Goal: Task Accomplishment & Management: Use online tool/utility

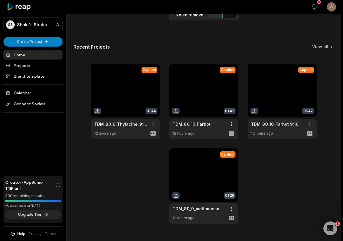
scroll to position [188, 0]
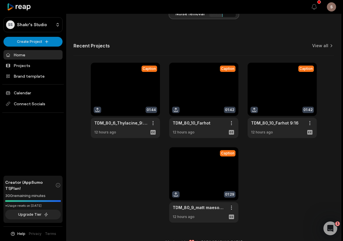
click at [206, 176] on link at bounding box center [203, 186] width 69 height 76
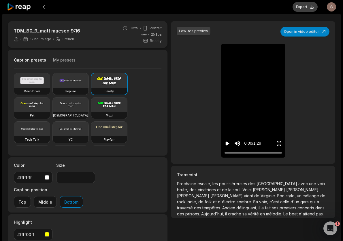
click at [305, 7] on button "Export" at bounding box center [304, 7] width 25 height 10
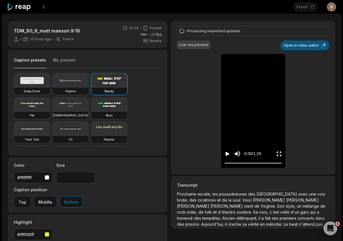
click at [306, 46] on button "Open in video editor" at bounding box center [304, 46] width 49 height 10
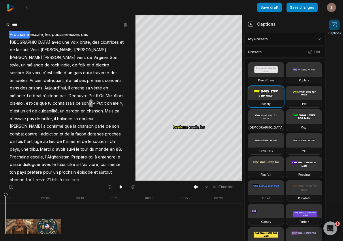
click at [260, 43] on html "Save draft Save changes Open user menu Captions Your browser does not support m…" at bounding box center [171, 120] width 343 height 241
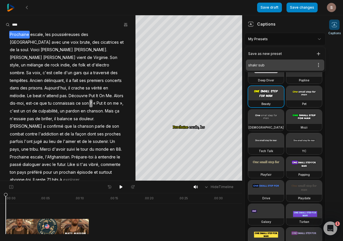
click at [258, 64] on div "shakr sub Open options" at bounding box center [285, 65] width 78 height 11
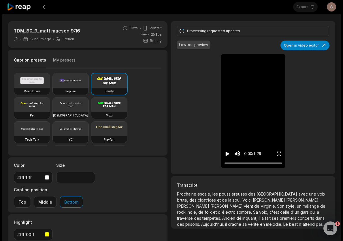
click at [26, 6] on icon at bounding box center [19, 7] width 24 height 8
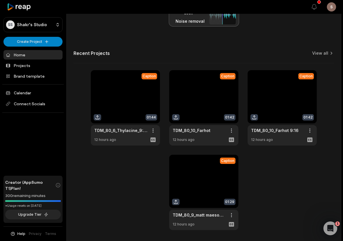
scroll to position [187, 0]
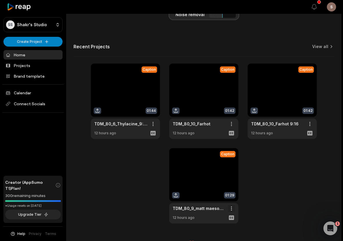
click at [220, 229] on span "Delete" at bounding box center [214, 229] width 13 height 6
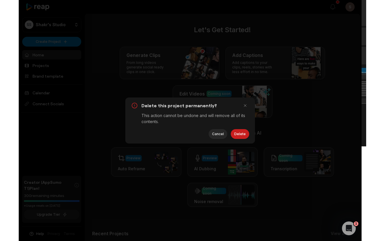
scroll to position [0, 0]
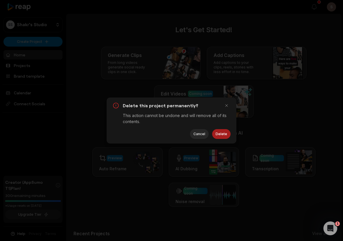
click at [220, 134] on button "Delete" at bounding box center [221, 134] width 18 height 10
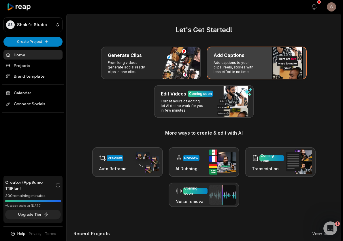
click at [223, 52] on h3 "Add Captions" at bounding box center [229, 55] width 31 height 7
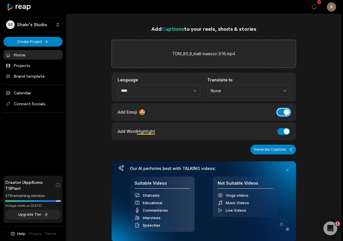
click at [287, 113] on button "Add Emoji" at bounding box center [283, 112] width 13 height 7
click at [286, 132] on button "Add Word Highlight" at bounding box center [283, 131] width 13 height 7
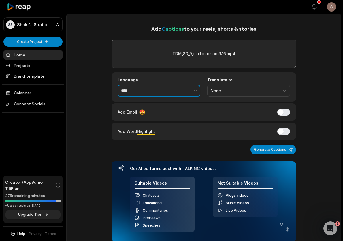
click at [193, 91] on icon "button" at bounding box center [195, 91] width 6 height 6
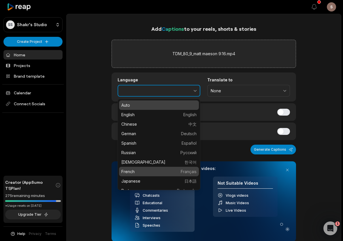
type input "******"
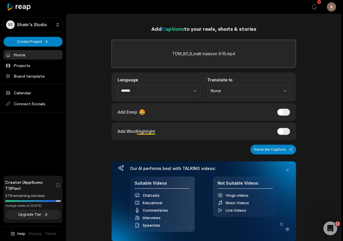
click at [309, 111] on div "Add Captions to your reels, shorts & stories TDM_80_9_matt maeson 9:16.mp4 Lang…" at bounding box center [204, 235] width 274 height 421
click at [276, 152] on button "Generate Captions" at bounding box center [273, 150] width 46 height 10
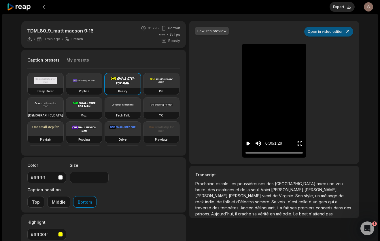
click at [329, 36] on button "Open in video editor" at bounding box center [328, 32] width 49 height 10
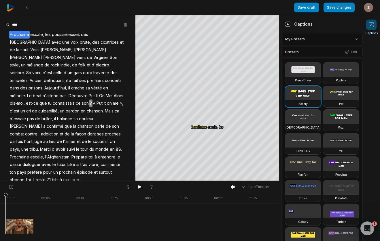
click at [310, 42] on html "Save draft Save changes Open user menu Captions Your browser does not support m…" at bounding box center [190, 120] width 380 height 241
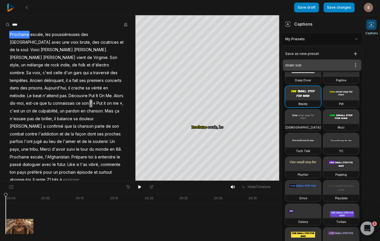
click at [292, 68] on div "shakr sub Open options" at bounding box center [322, 65] width 78 height 11
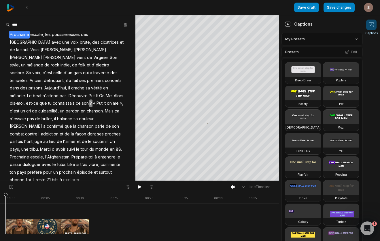
click at [52, 34] on span "poussiéreuses" at bounding box center [65, 35] width 29 height 8
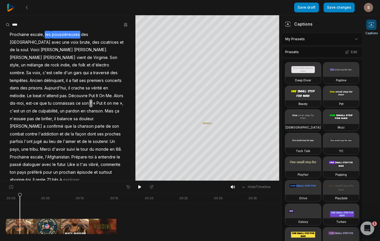
click at [48, 35] on span "les" at bounding box center [48, 35] width 7 height 8
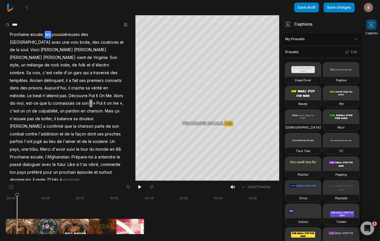
click at [50, 35] on span "les" at bounding box center [48, 35] width 7 height 8
click at [48, 65] on button "Remove caption" at bounding box center [48, 66] width 39 height 7
click at [47, 33] on span "les" at bounding box center [48, 35] width 7 height 8
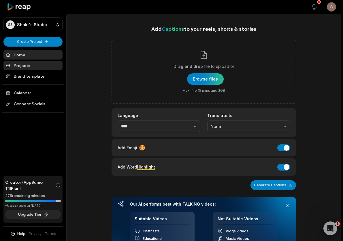
click at [18, 65] on link "Projects" at bounding box center [32, 66] width 59 height 10
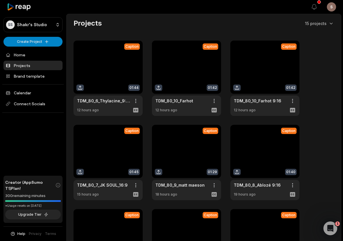
click at [191, 71] on link at bounding box center [186, 79] width 69 height 76
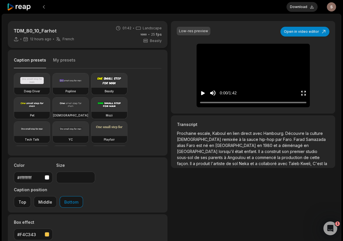
click at [202, 93] on icon "Play video" at bounding box center [203, 93] width 4 height 4
click at [204, 92] on icon "Pause video" at bounding box center [203, 93] width 1 height 4
click at [302, 33] on button "Open in video editor" at bounding box center [304, 32] width 49 height 10
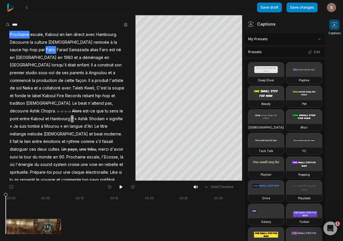
click at [46, 50] on span "Faro." at bounding box center [51, 50] width 11 height 8
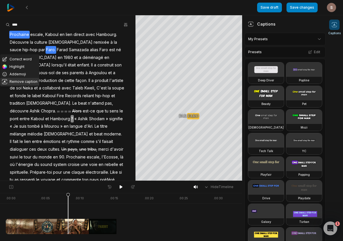
click at [27, 81] on button "Remove caption" at bounding box center [19, 81] width 39 height 7
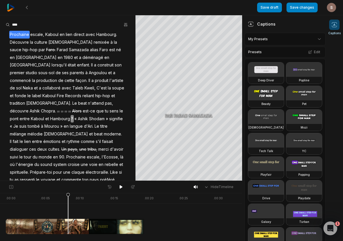
click at [46, 46] on span "par" at bounding box center [41, 50] width 7 height 8
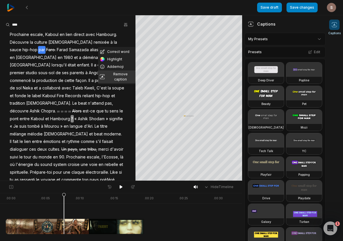
click at [116, 75] on button "Remove caption" at bounding box center [116, 77] width 37 height 13
